Goal: Find specific page/section: Find specific page/section

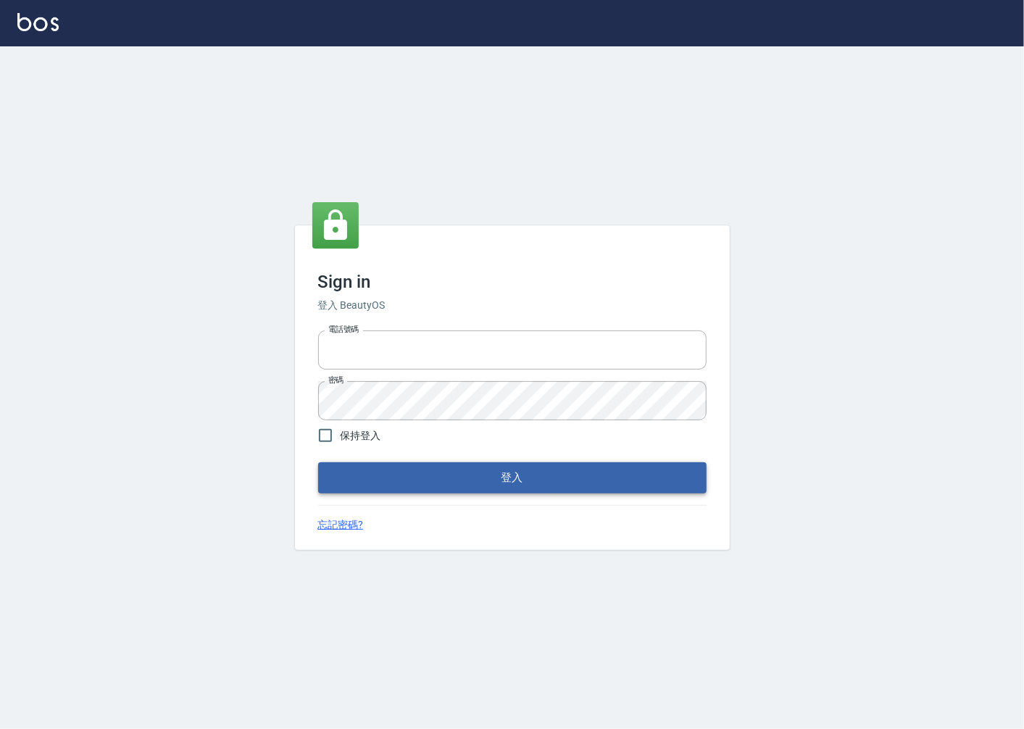
type input "0918920985"
click at [461, 482] on button "登入" at bounding box center [512, 477] width 388 height 30
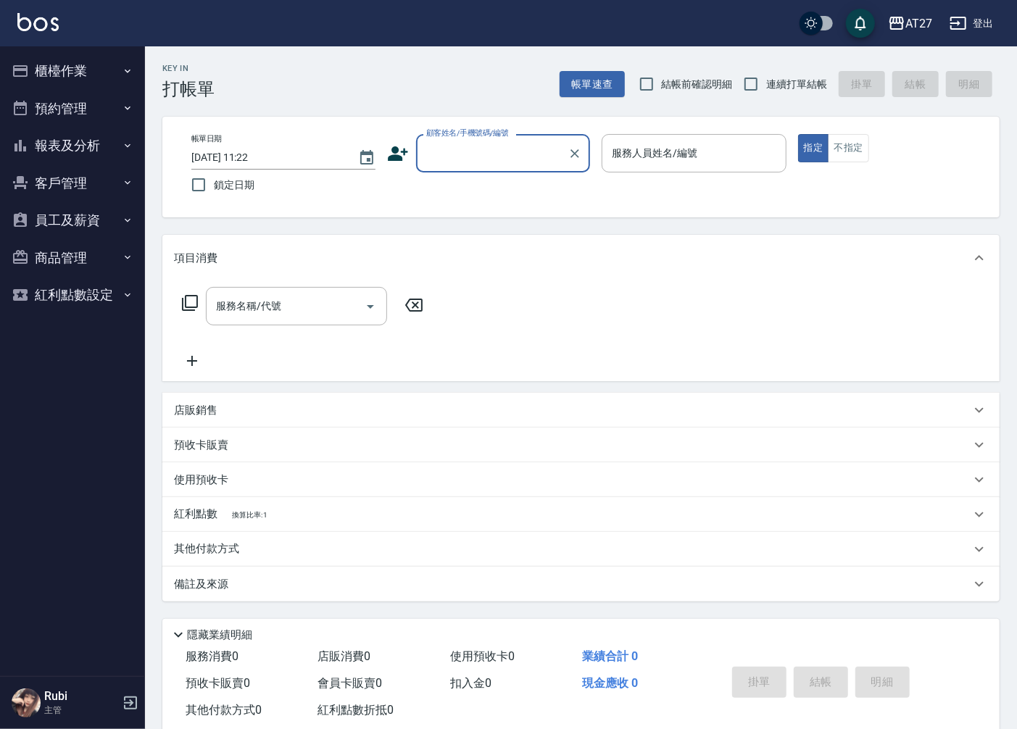
click at [68, 214] on button "員工及薪資" at bounding box center [72, 220] width 133 height 38
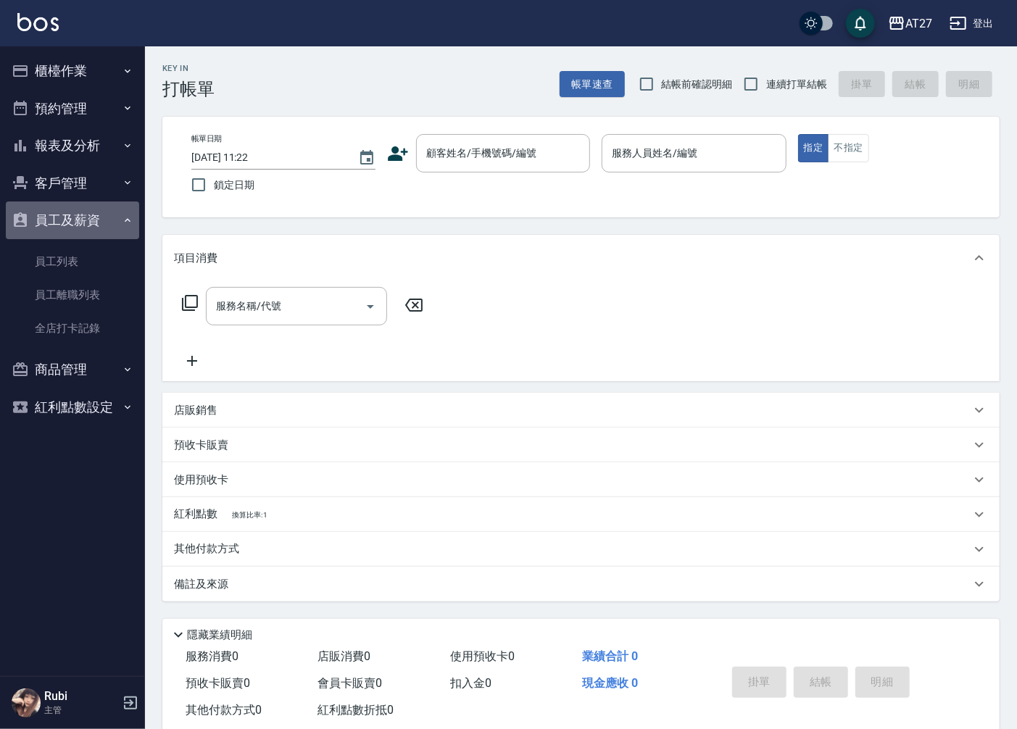
click at [87, 215] on button "員工及薪資" at bounding box center [72, 220] width 133 height 38
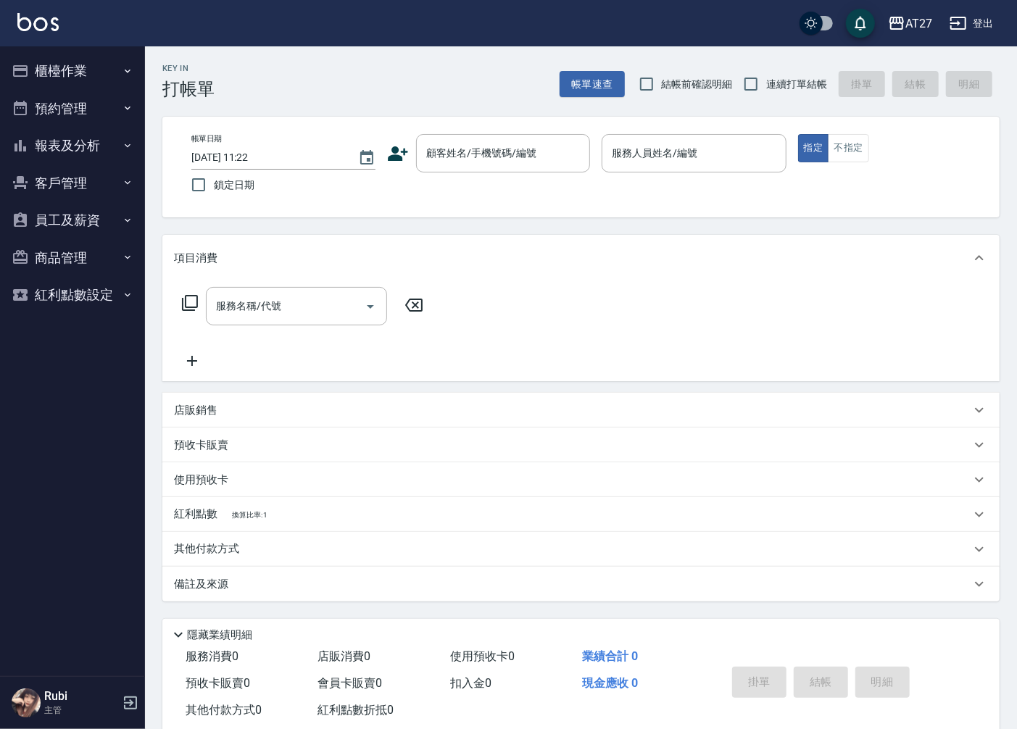
click at [88, 154] on button "報表及分析" at bounding box center [72, 146] width 133 height 38
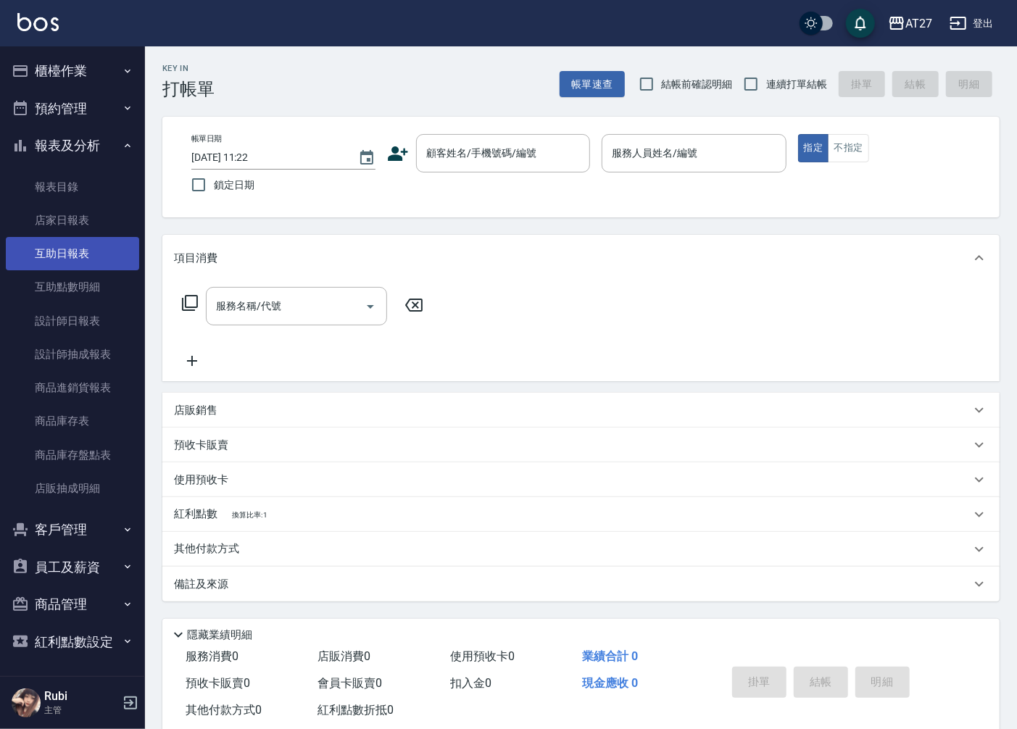
click at [66, 259] on link "互助日報表" at bounding box center [72, 253] width 133 height 33
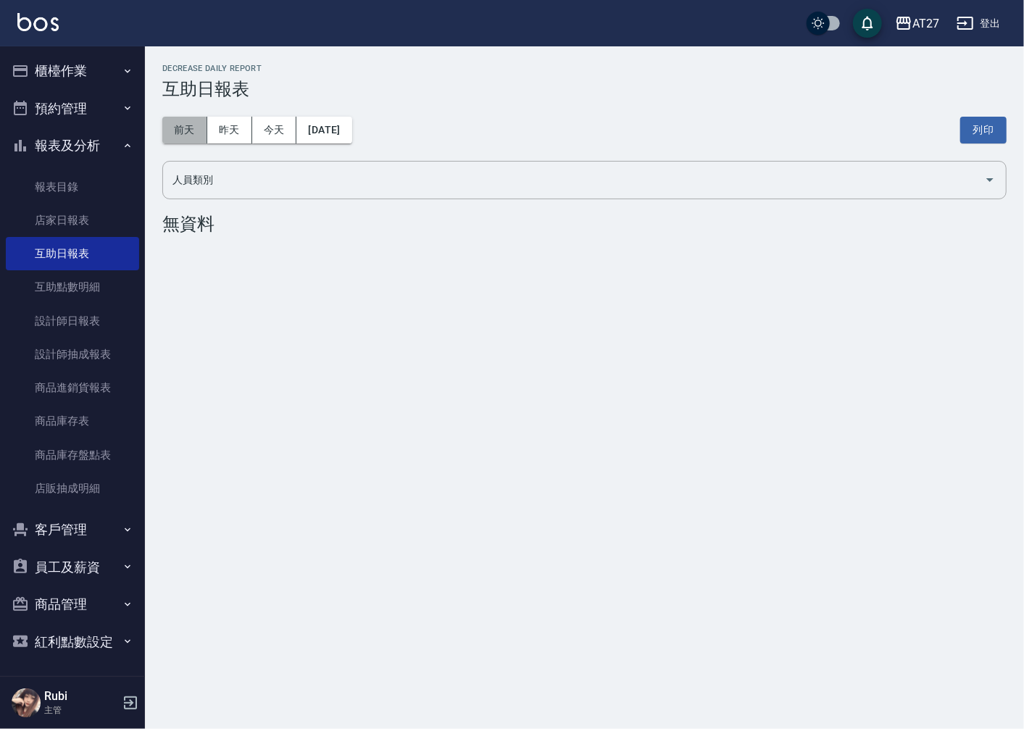
click at [183, 126] on button "前天" at bounding box center [184, 130] width 45 height 27
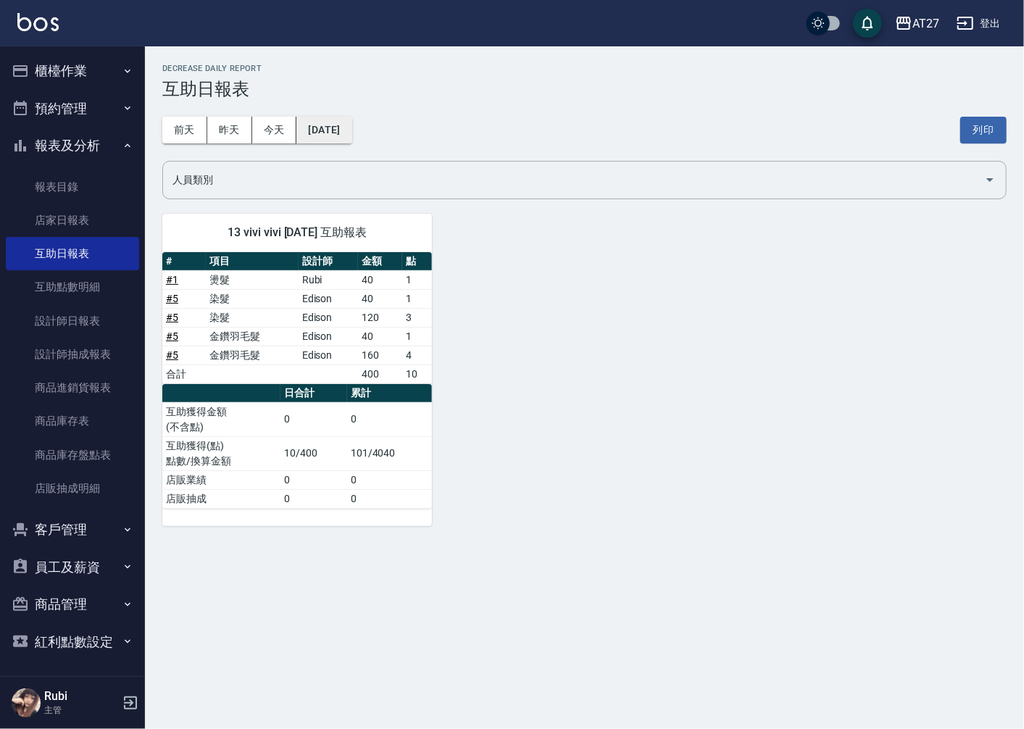
click at [351, 124] on button "[DATE]" at bounding box center [323, 130] width 55 height 27
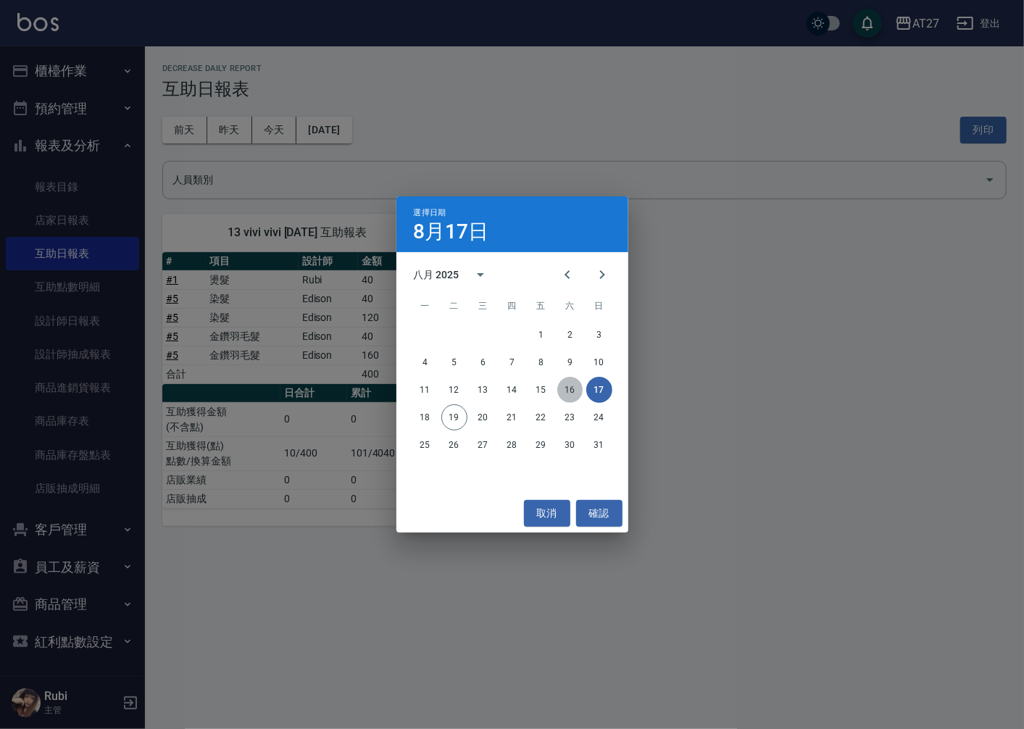
click at [563, 388] on button "16" at bounding box center [570, 390] width 26 height 26
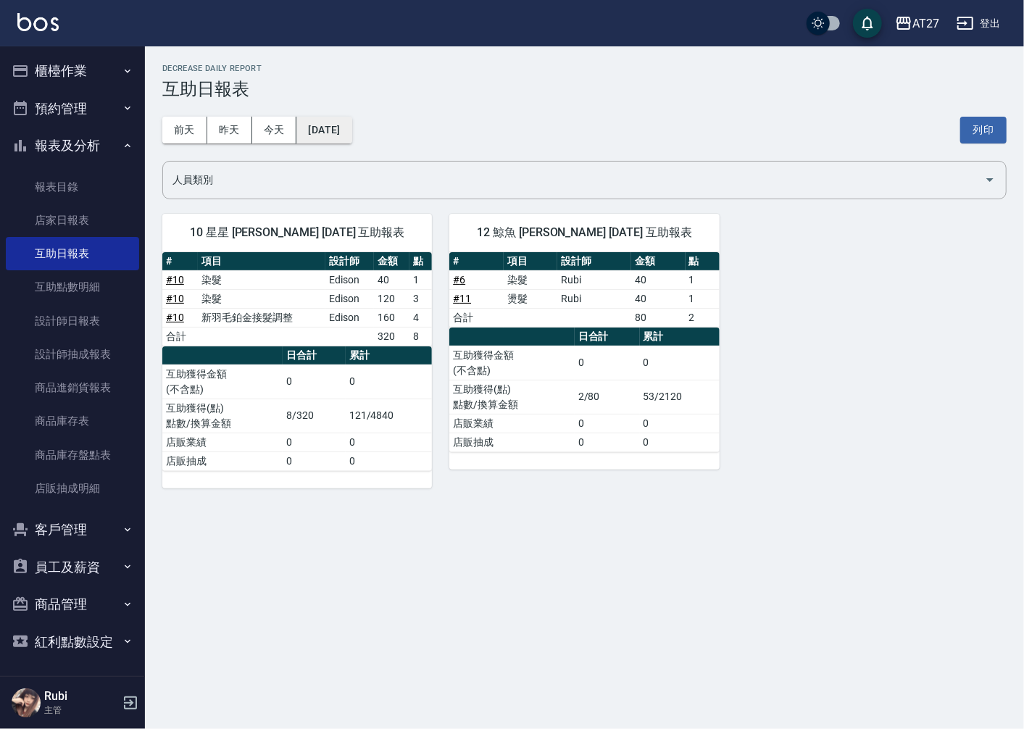
click at [348, 136] on button "[DATE]" at bounding box center [323, 130] width 55 height 27
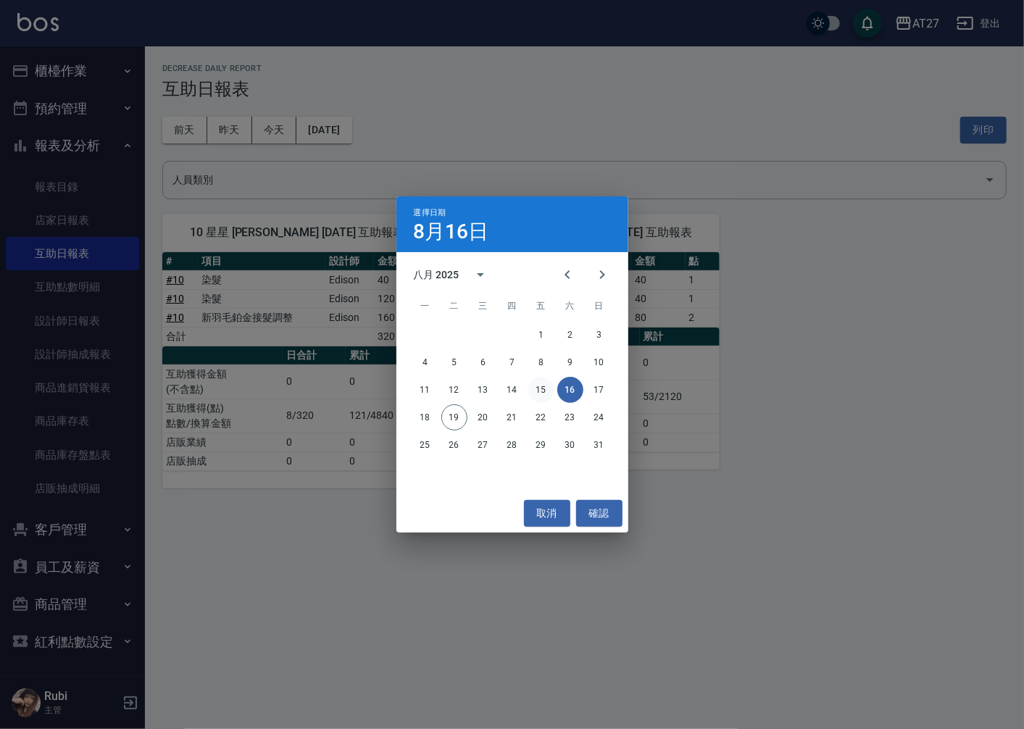
click at [538, 394] on button "15" at bounding box center [541, 390] width 26 height 26
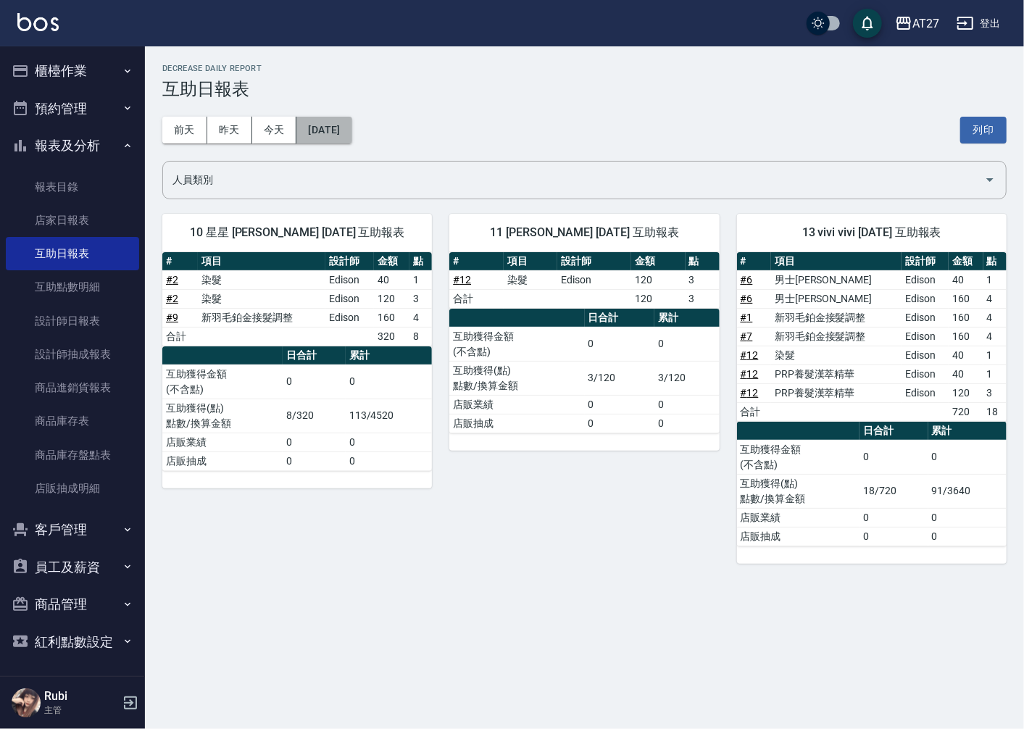
click at [349, 136] on button "[DATE]" at bounding box center [323, 130] width 55 height 27
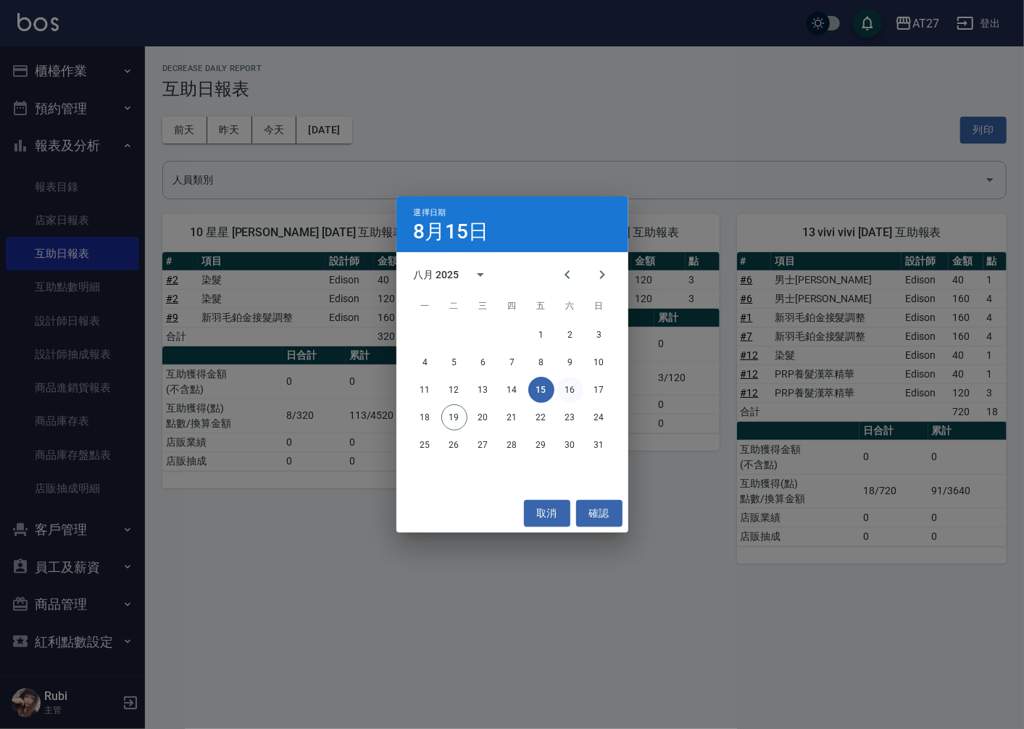
click at [570, 390] on button "16" at bounding box center [570, 390] width 26 height 26
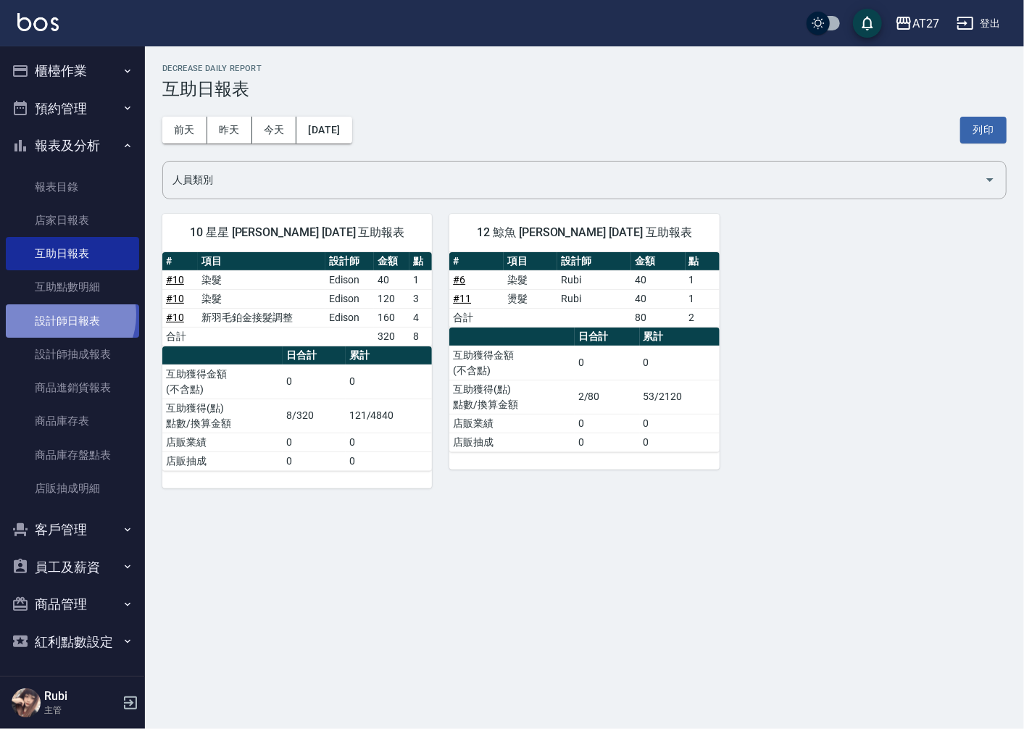
click at [62, 315] on link "設計師日報表" at bounding box center [72, 320] width 133 height 33
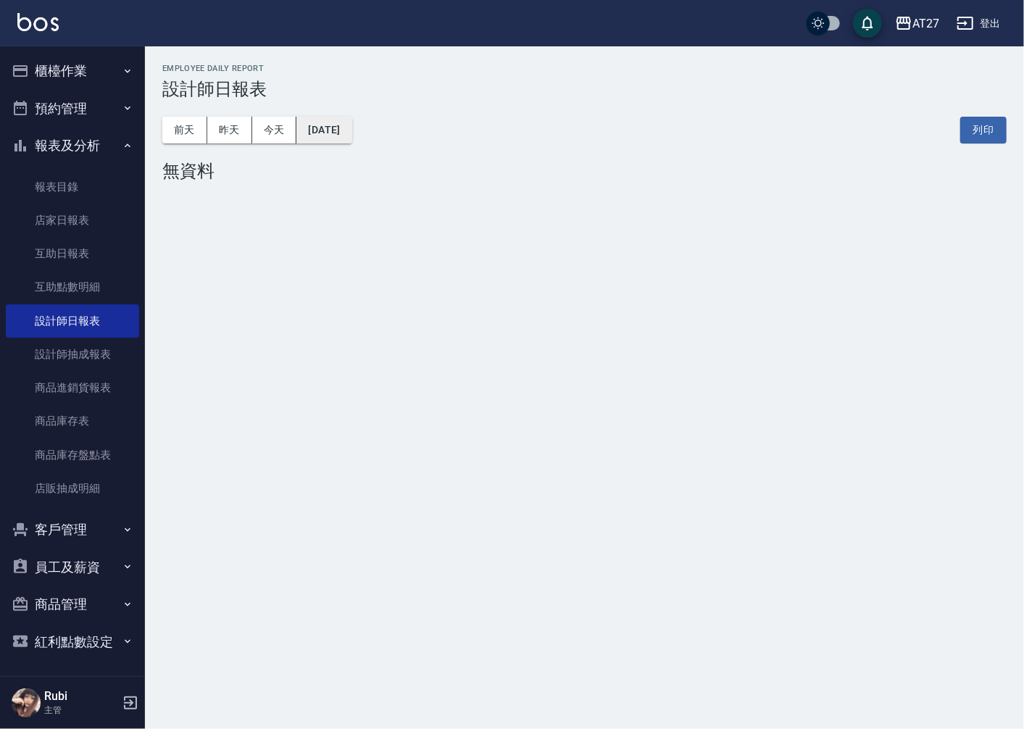
click at [346, 136] on button "[DATE]" at bounding box center [323, 130] width 55 height 27
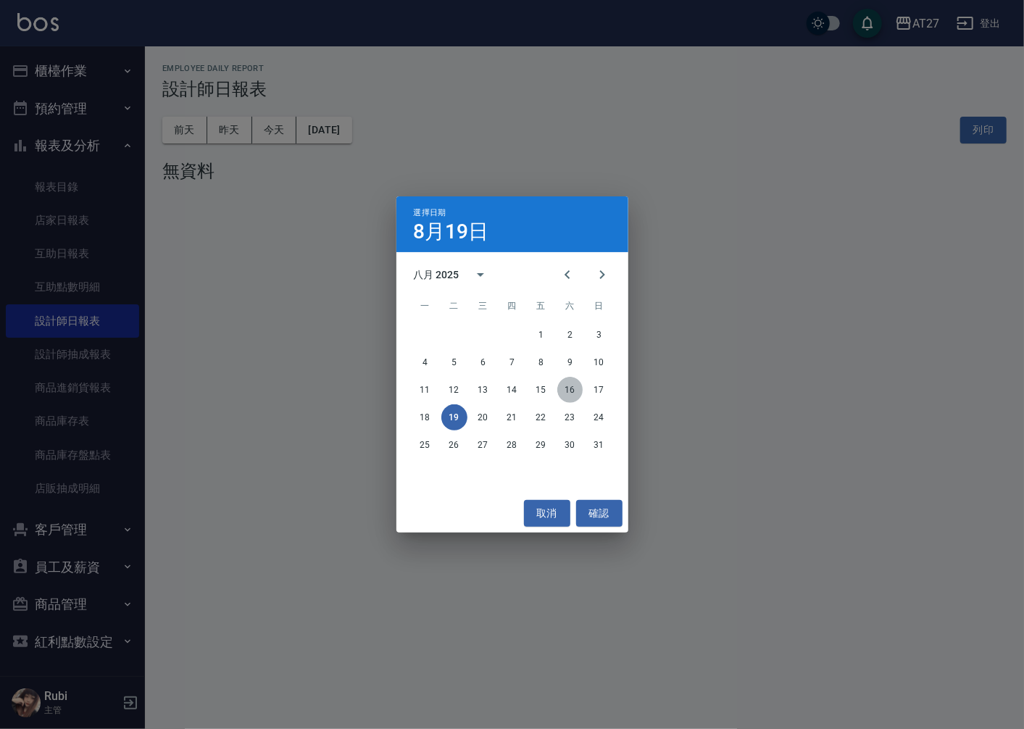
click at [575, 387] on button "16" at bounding box center [570, 390] width 26 height 26
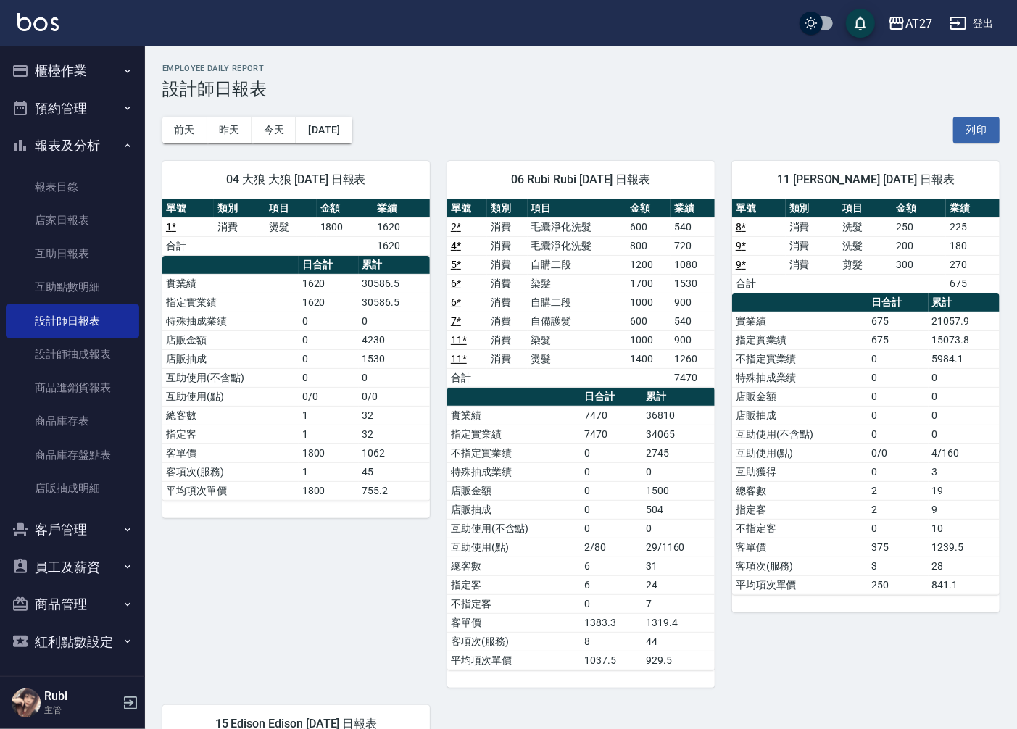
click at [51, 69] on button "櫃檯作業" at bounding box center [72, 71] width 133 height 38
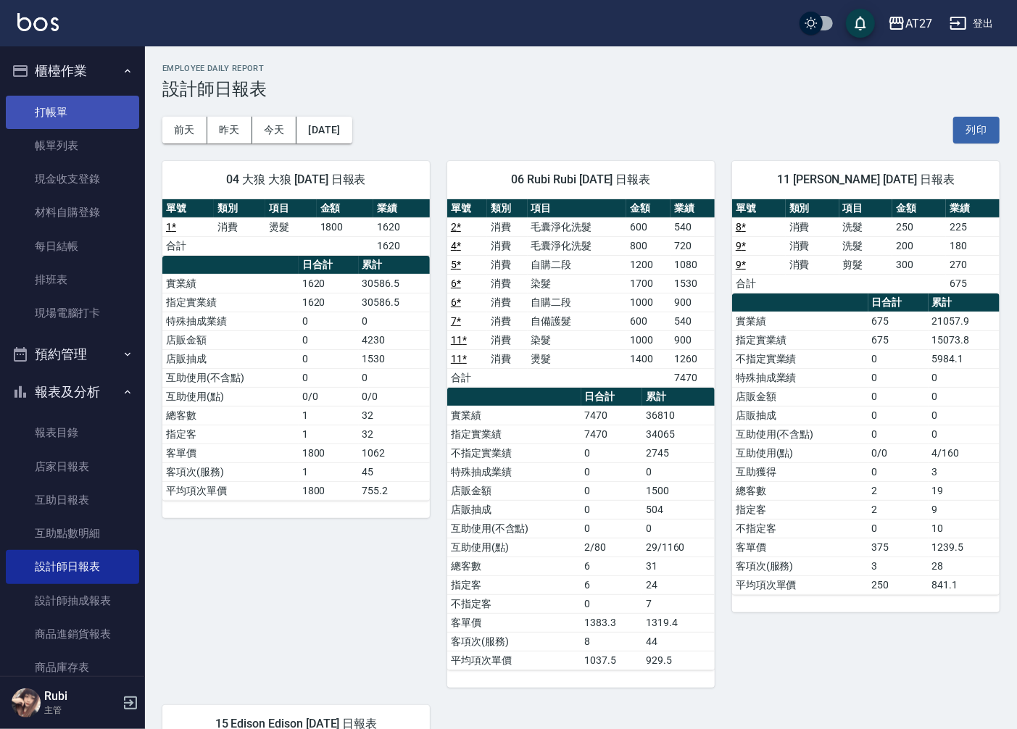
click at [76, 111] on link "打帳單" at bounding box center [72, 112] width 133 height 33
